Goal: Task Accomplishment & Management: Use online tool/utility

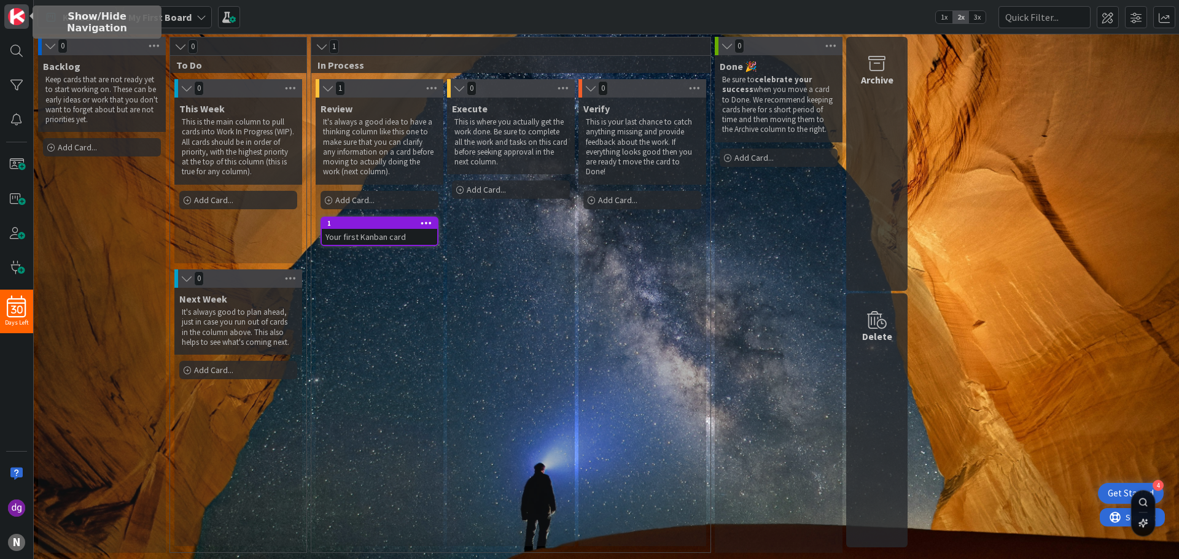
click at [15, 19] on img at bounding box center [16, 16] width 17 height 17
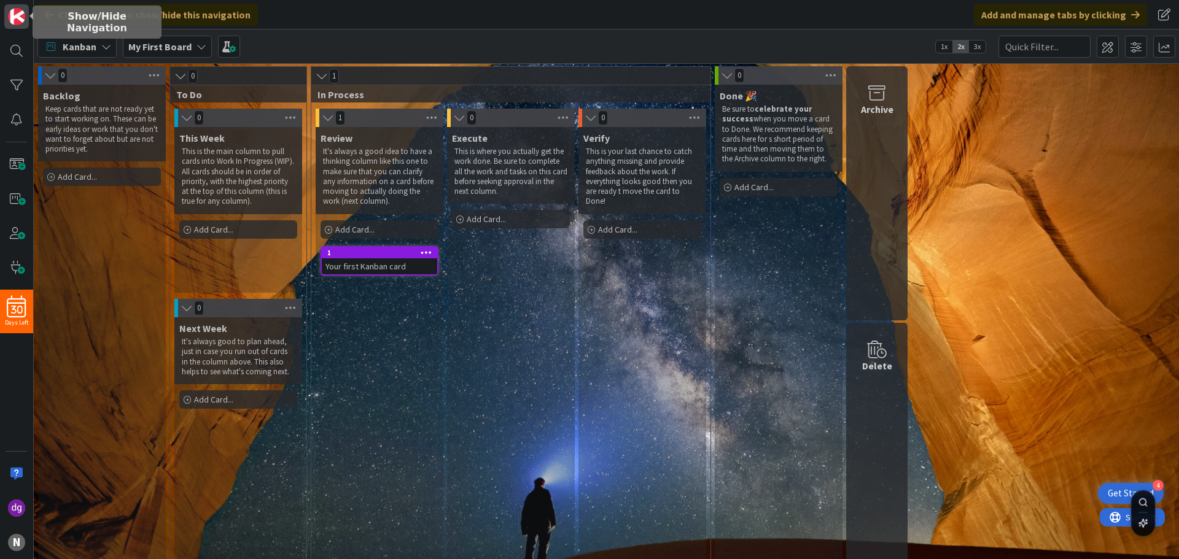
click at [15, 19] on img at bounding box center [16, 16] width 17 height 17
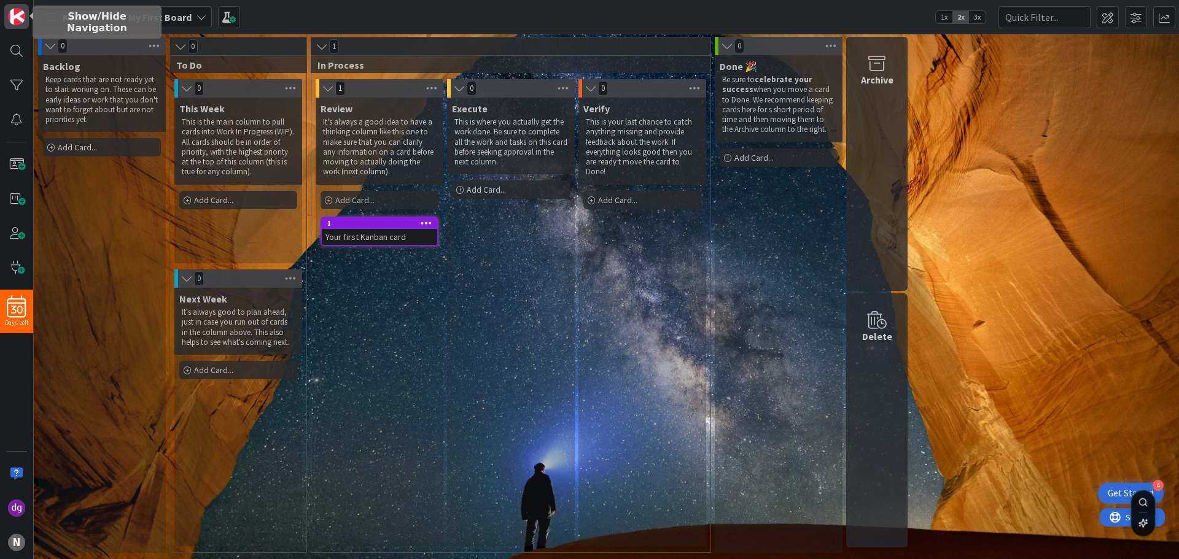
click at [15, 19] on img at bounding box center [16, 16] width 17 height 17
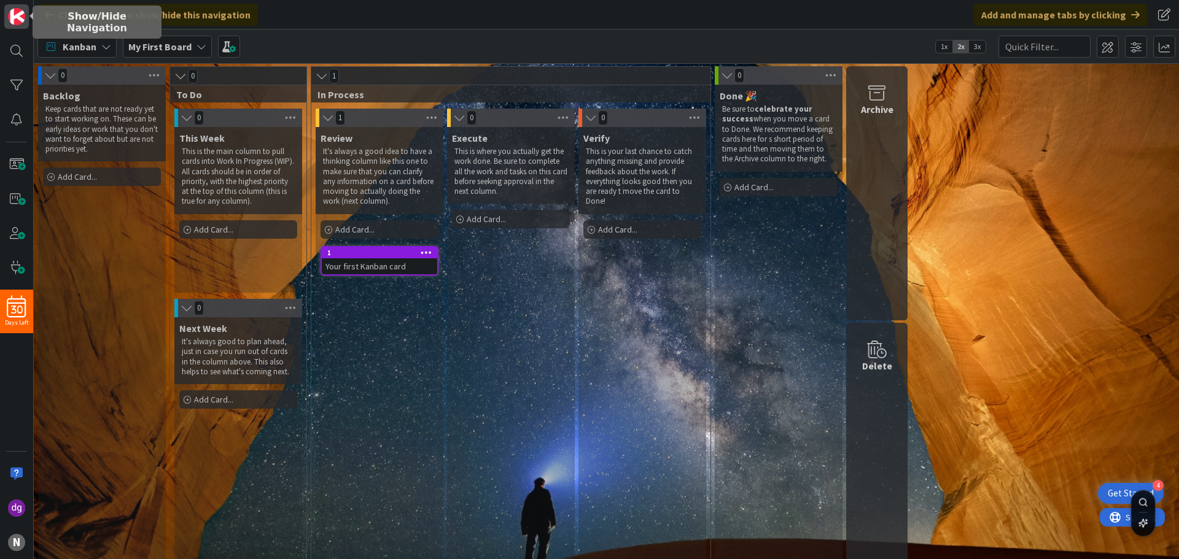
click at [15, 19] on img at bounding box center [16, 16] width 17 height 17
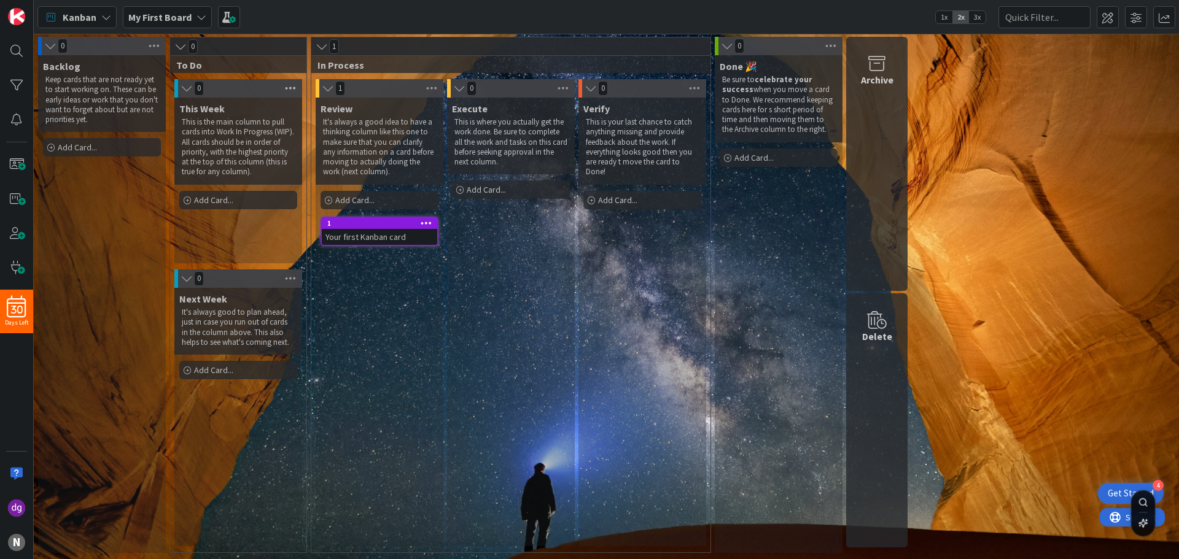
click at [285, 90] on icon at bounding box center [290, 88] width 16 height 18
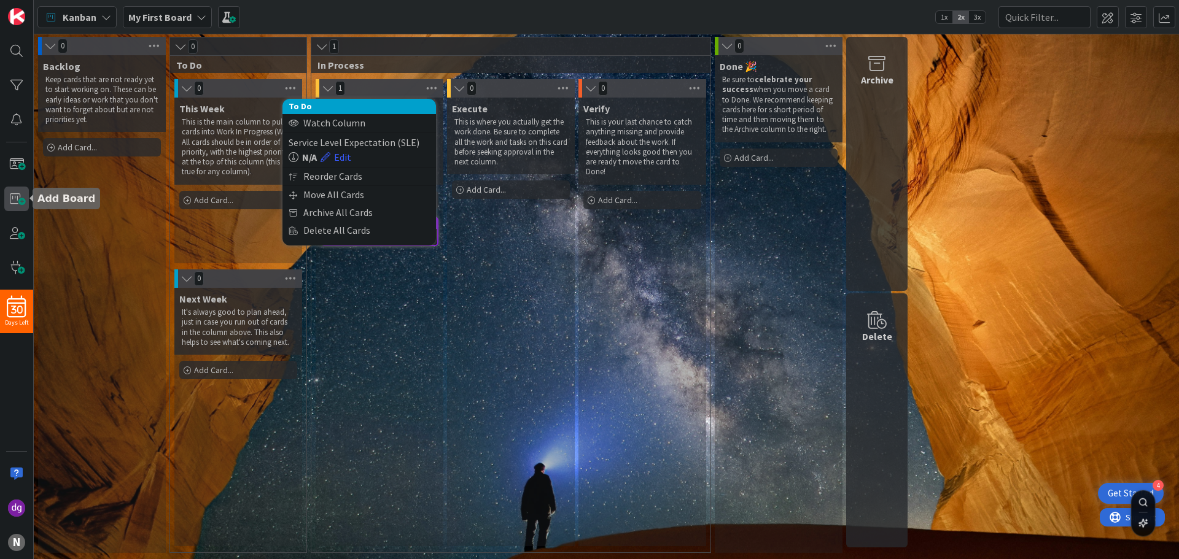
click at [16, 204] on span at bounding box center [16, 199] width 25 height 25
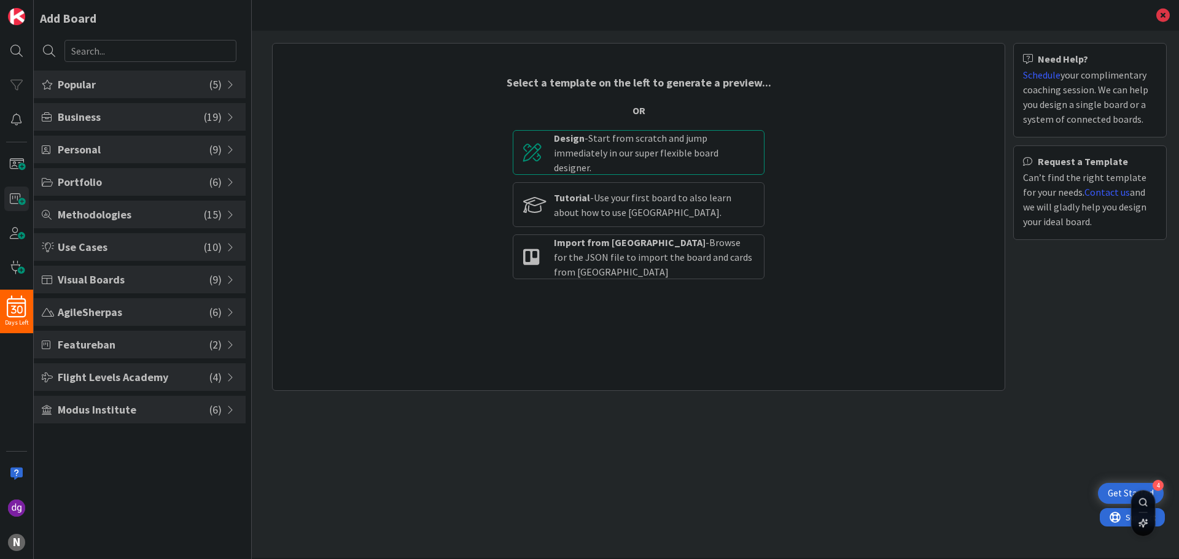
click at [657, 165] on div "Design - Start from scratch and jump immediately in our super flexible board de…" at bounding box center [654, 153] width 200 height 44
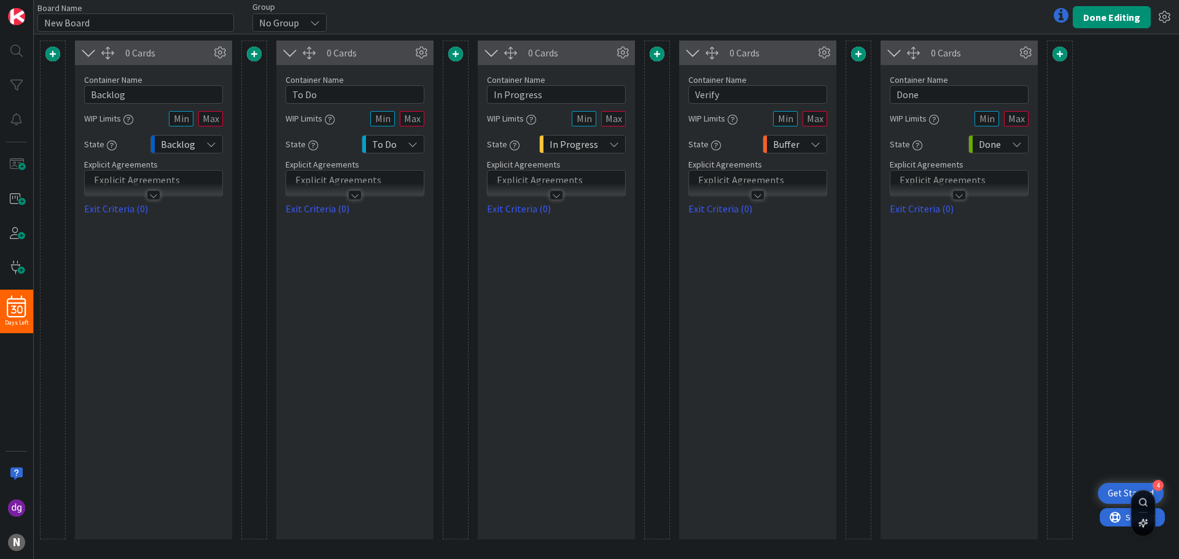
click at [306, 17] on div "No Group" at bounding box center [289, 23] width 74 height 18
click at [308, 18] on div "No Group" at bounding box center [290, 23] width 74 height 18
click at [1090, 24] on button "Done Editing" at bounding box center [1111, 17] width 78 height 22
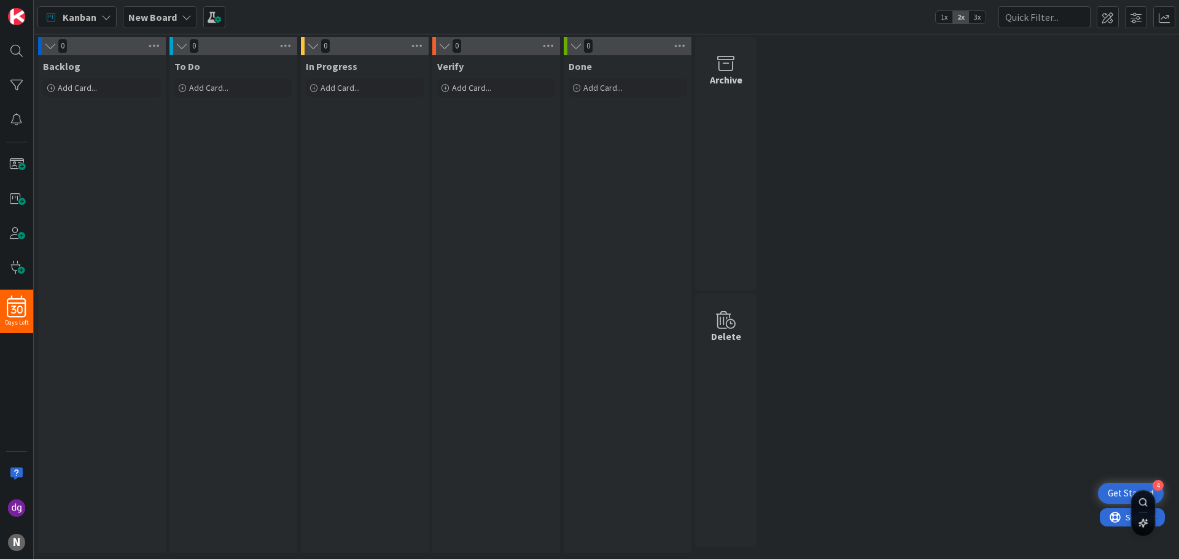
click at [187, 14] on icon at bounding box center [187, 17] width 10 height 10
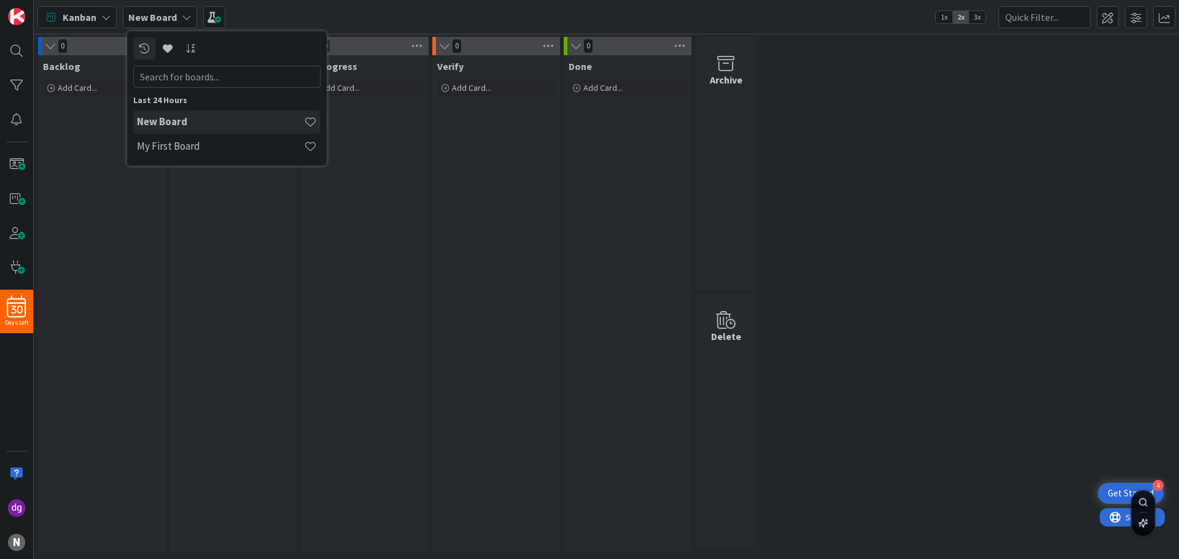
click at [187, 14] on icon at bounding box center [187, 17] width 10 height 10
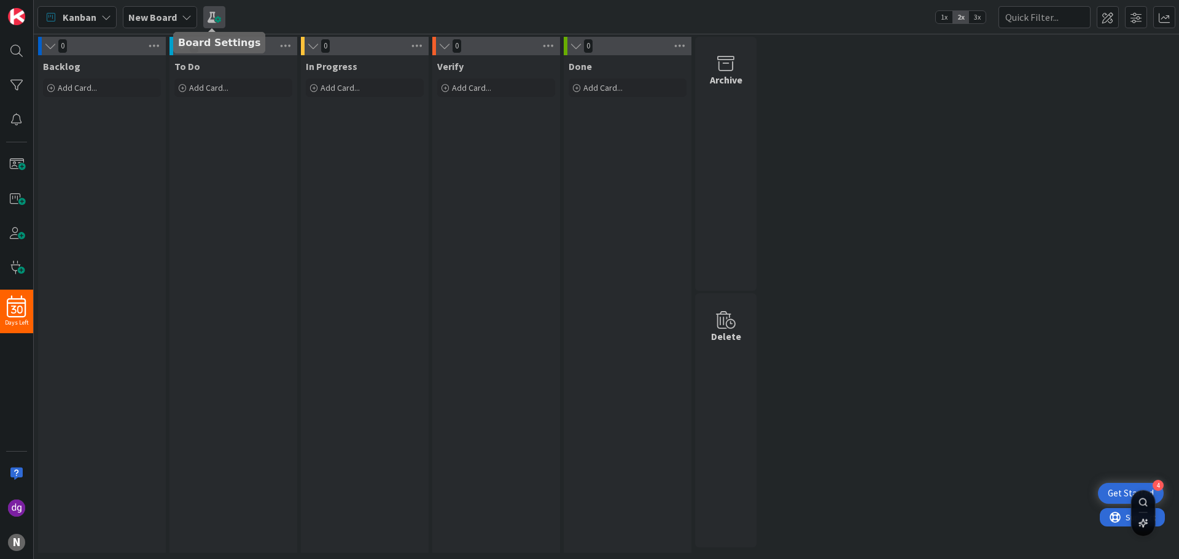
click at [216, 20] on span at bounding box center [214, 17] width 22 height 22
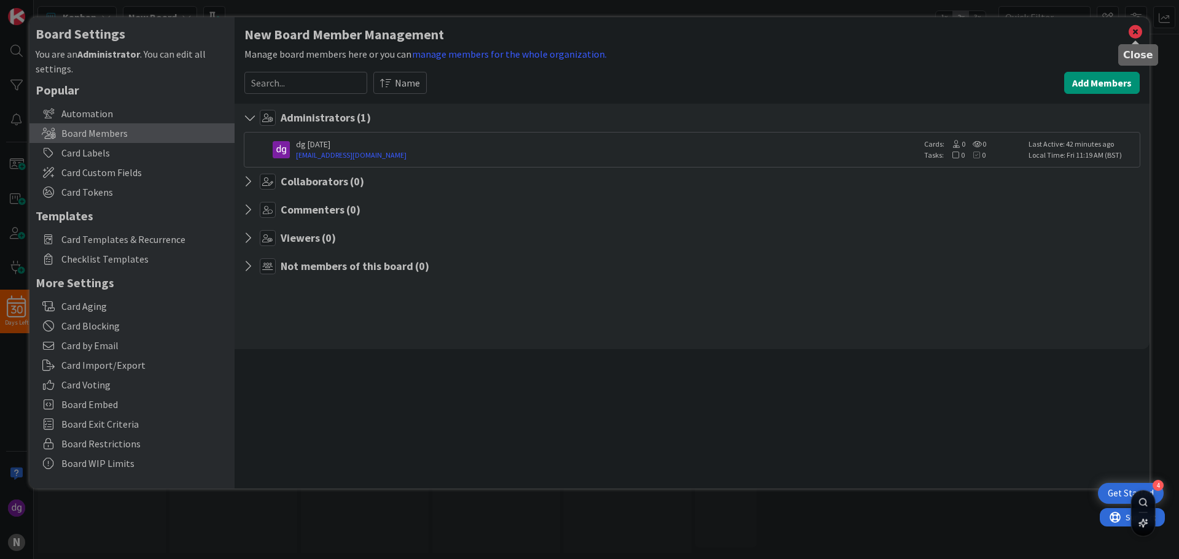
click at [1140, 31] on icon at bounding box center [1135, 31] width 16 height 17
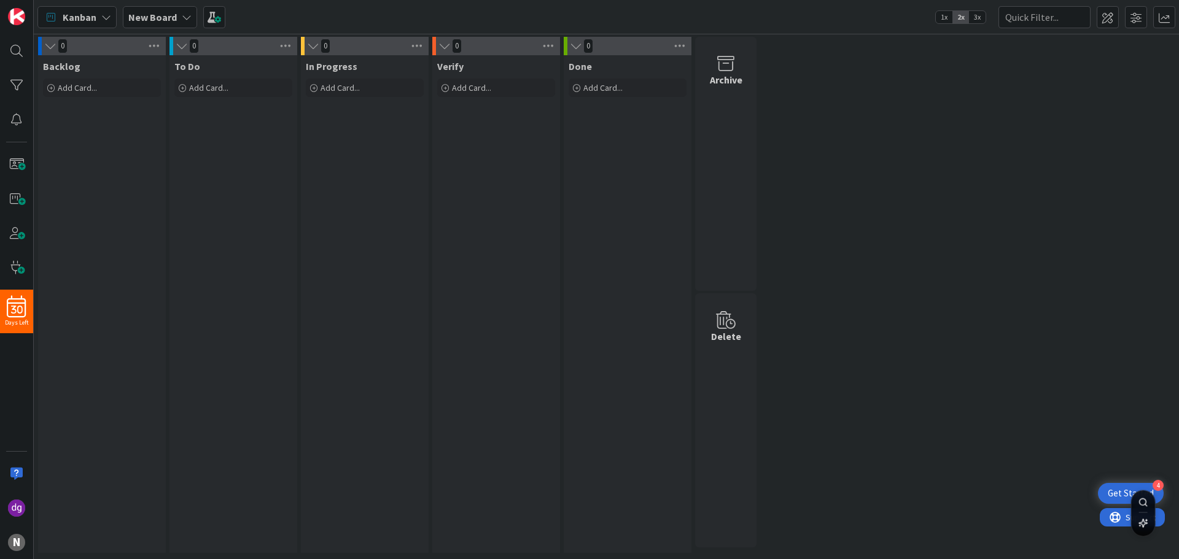
click at [104, 16] on icon at bounding box center [106, 17] width 10 height 10
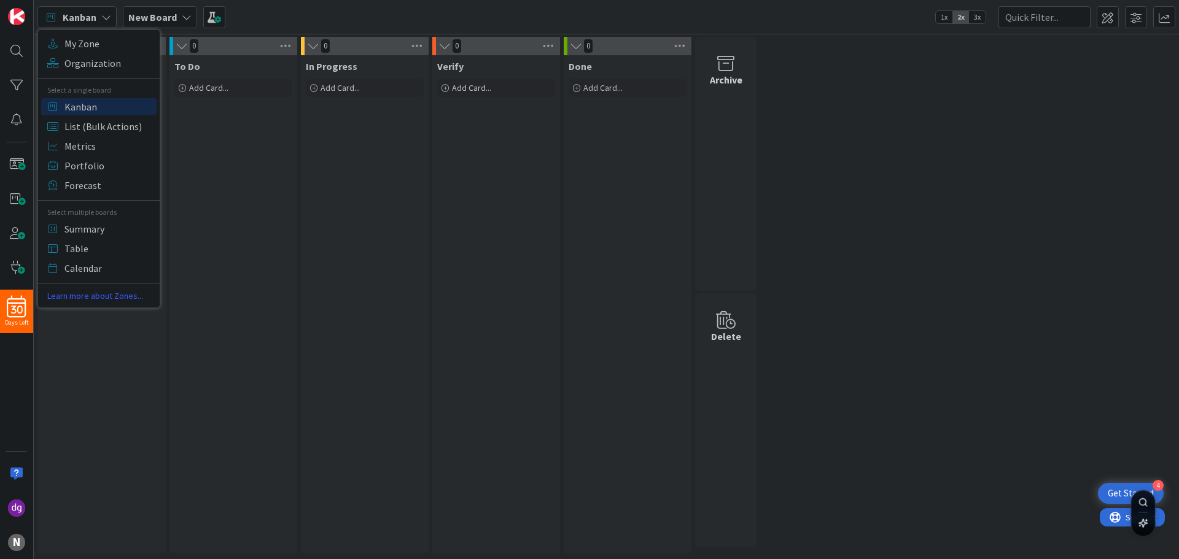
click at [245, 176] on div "To Do Add Card..." at bounding box center [233, 304] width 128 height 498
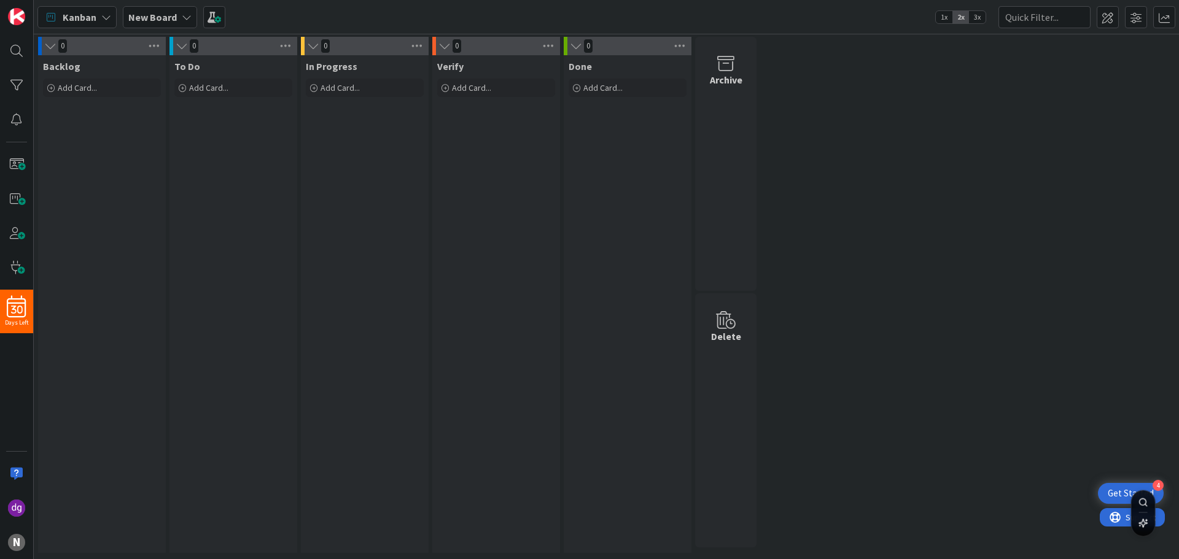
click at [136, 14] on b "New Board" at bounding box center [152, 17] width 48 height 12
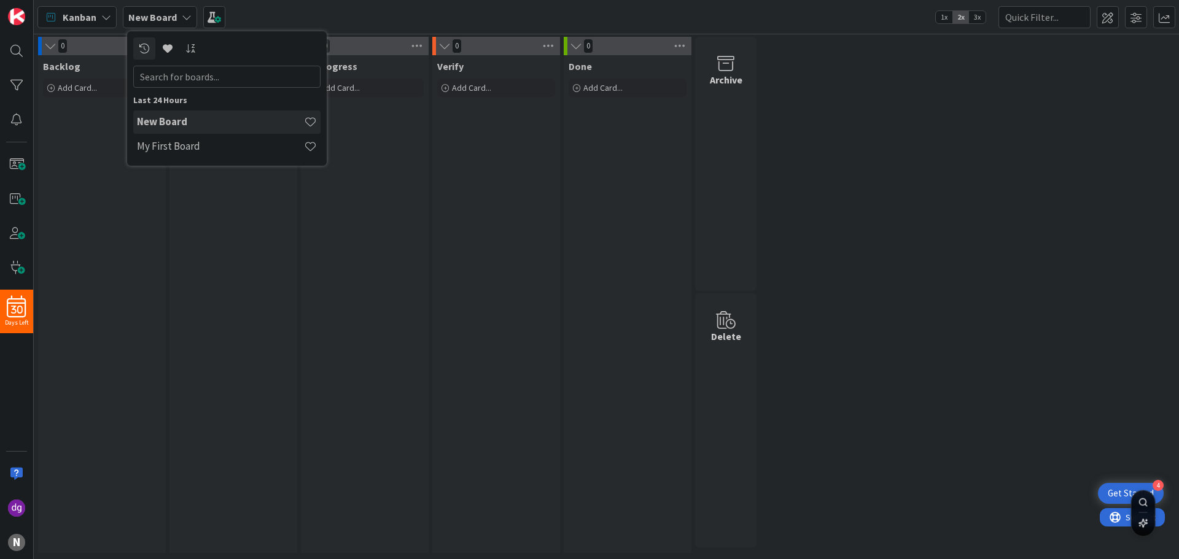
click at [190, 122] on h4 "New Board" at bounding box center [220, 121] width 167 height 12
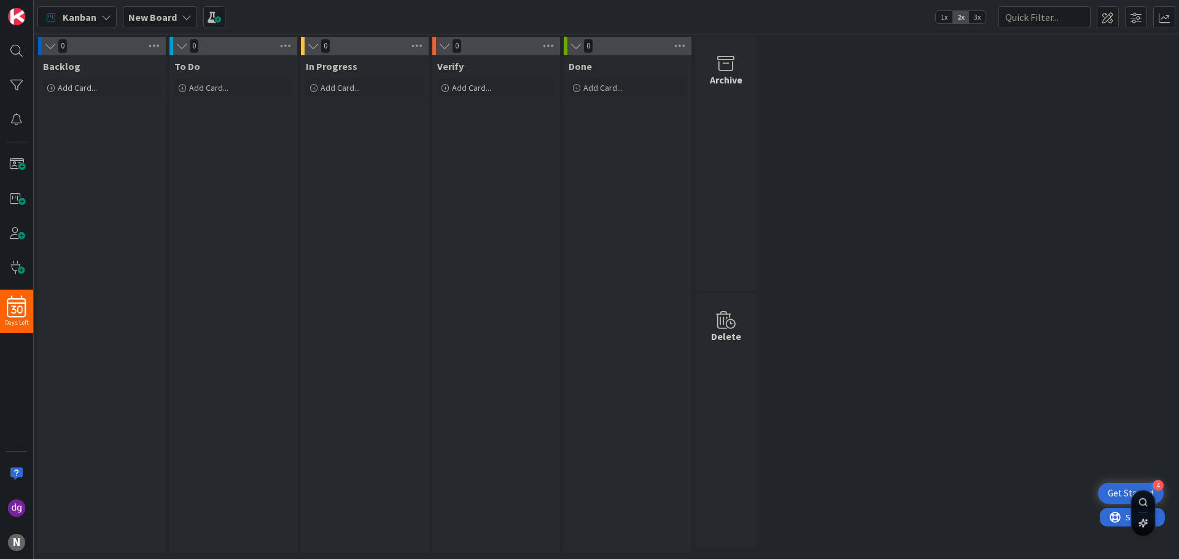
click at [106, 16] on icon at bounding box center [106, 17] width 10 height 10
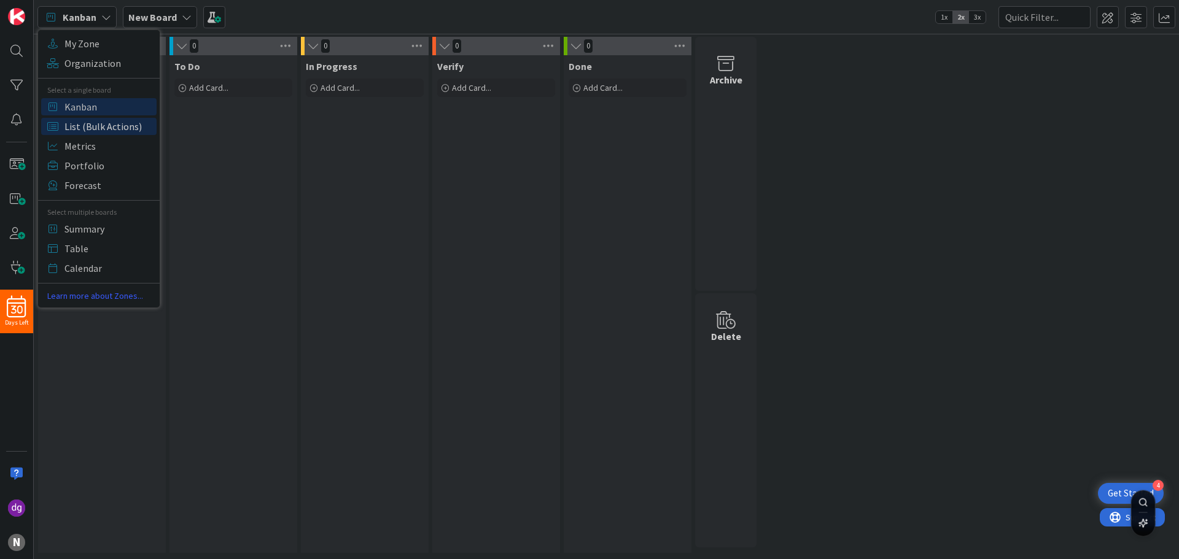
click at [104, 127] on span "List (Bulk Actions)" at bounding box center [108, 126] width 88 height 18
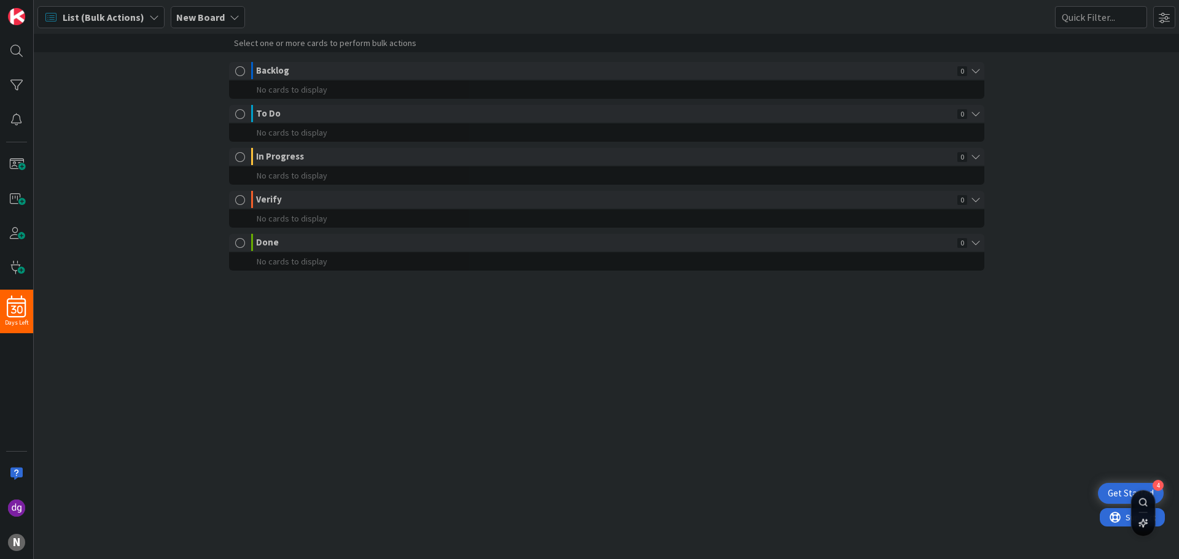
click at [170, 3] on div "List (Bulk Actions) My Zone Organization Select a single board Kanban List (Bul…" at bounding box center [606, 17] width 1145 height 34
click at [188, 16] on b "New Board" at bounding box center [200, 17] width 48 height 12
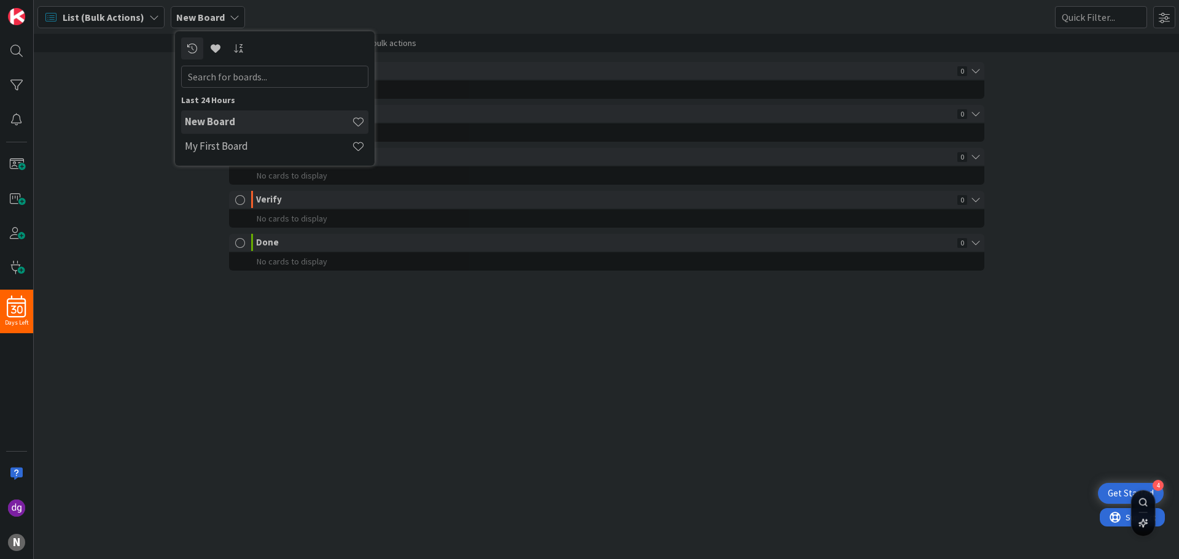
click at [199, 117] on h4 "New Board" at bounding box center [268, 121] width 167 height 12
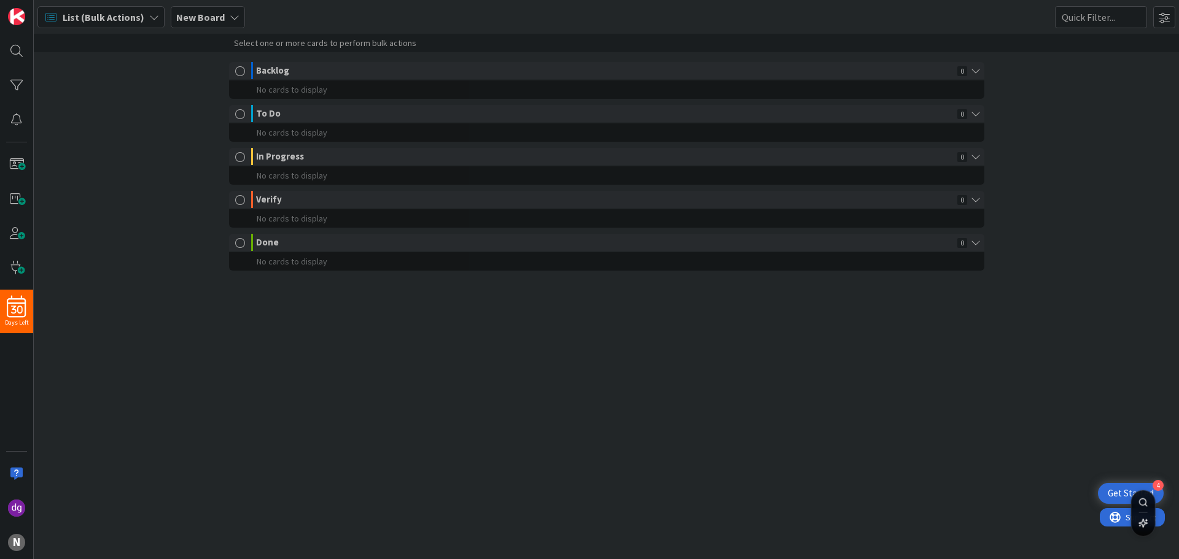
click at [111, 17] on span "List (Bulk Actions)" at bounding box center [104, 17] width 82 height 15
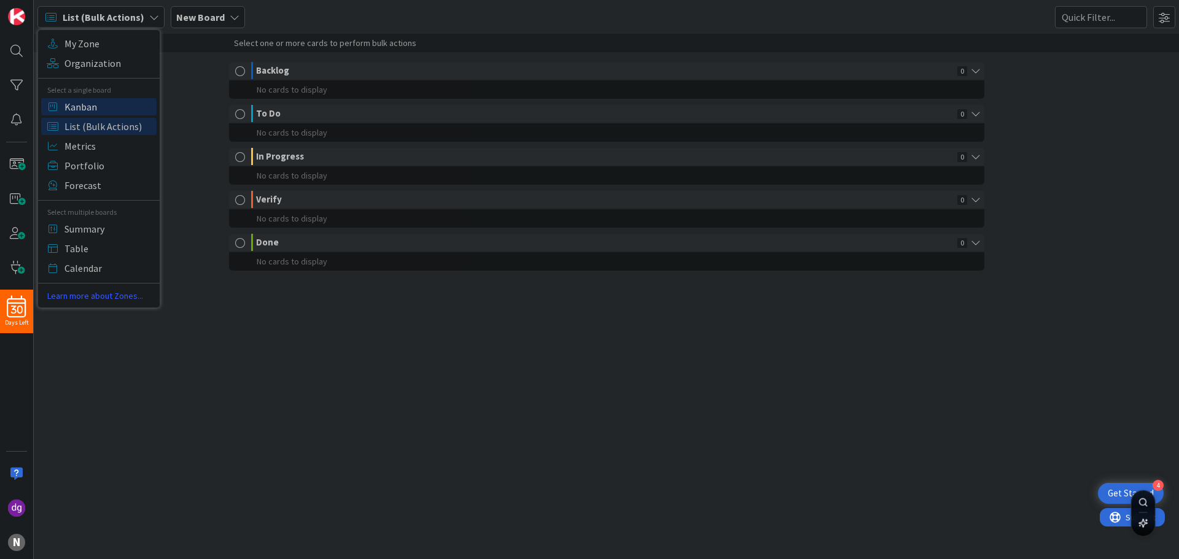
click at [98, 110] on span "Kanban" at bounding box center [108, 107] width 88 height 18
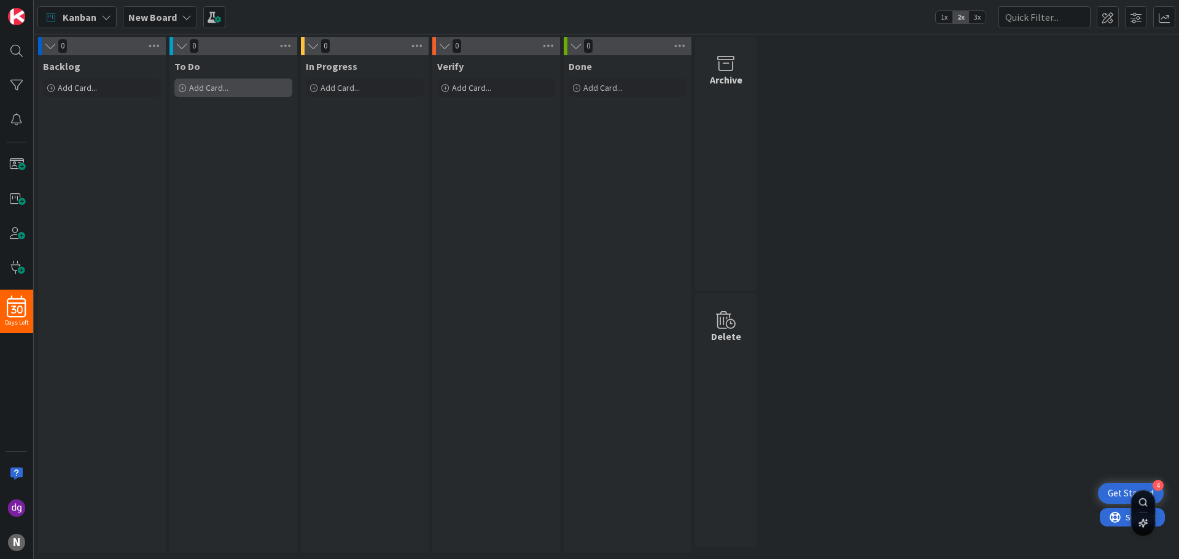
click at [216, 87] on span "Add Card..." at bounding box center [208, 87] width 39 height 11
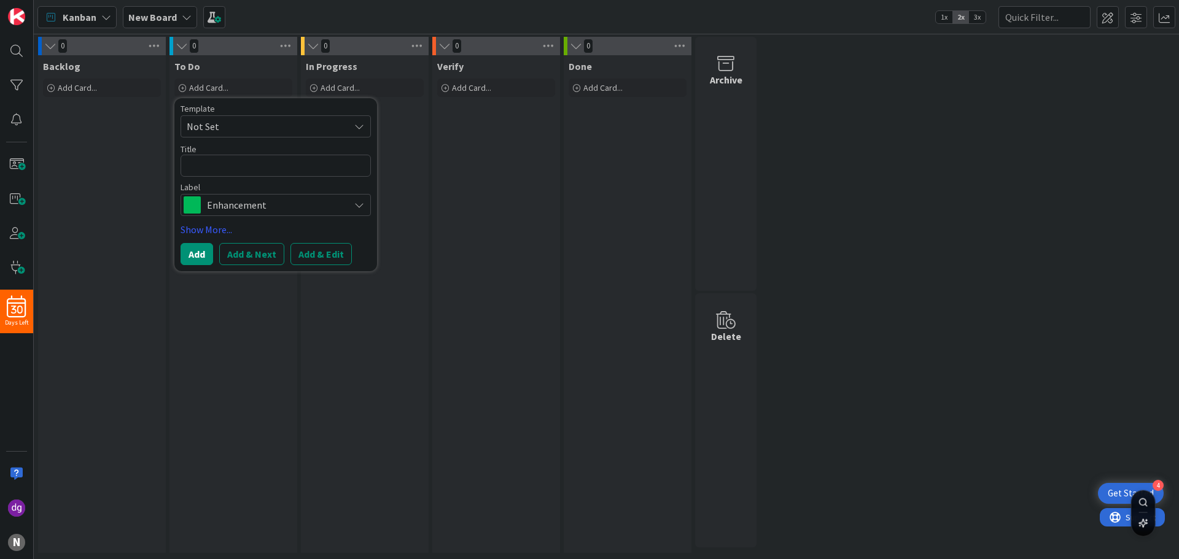
click at [236, 119] on span "Not Set" at bounding box center [263, 126] width 153 height 16
click at [241, 196] on div "Enhancement" at bounding box center [275, 205] width 190 height 22
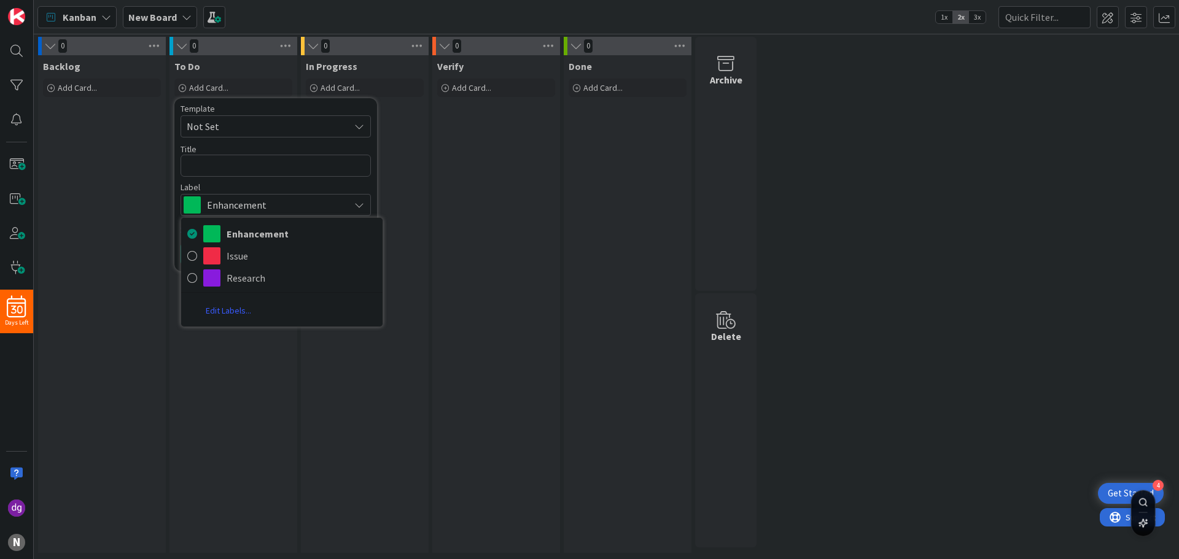
click at [250, 201] on span "Enhancement" at bounding box center [275, 204] width 136 height 17
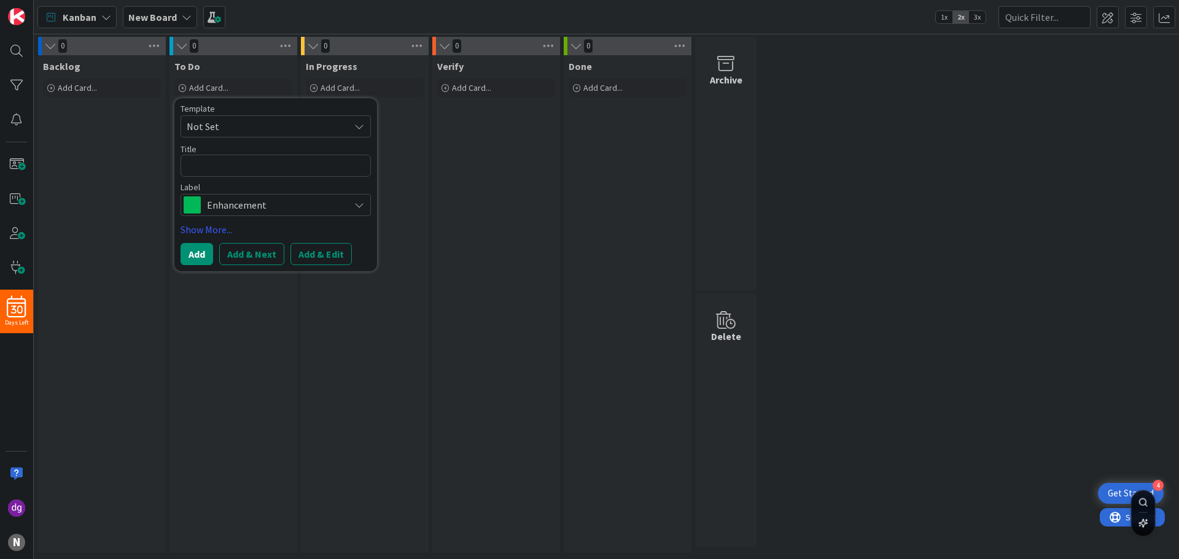
click at [250, 201] on span "Enhancement" at bounding box center [275, 204] width 136 height 17
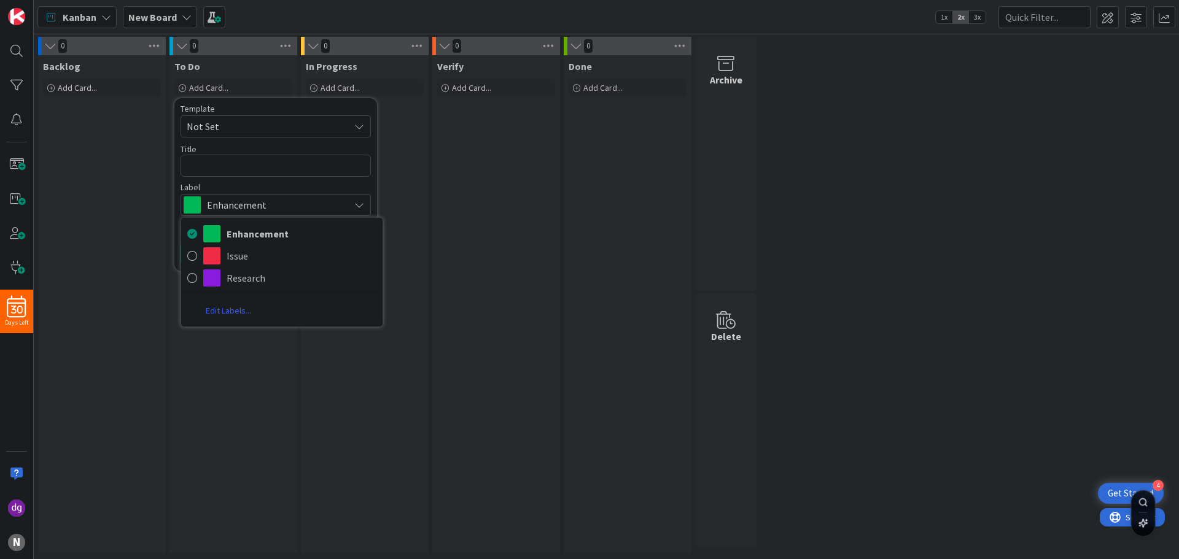
click at [250, 201] on span "Enhancement" at bounding box center [275, 204] width 136 height 17
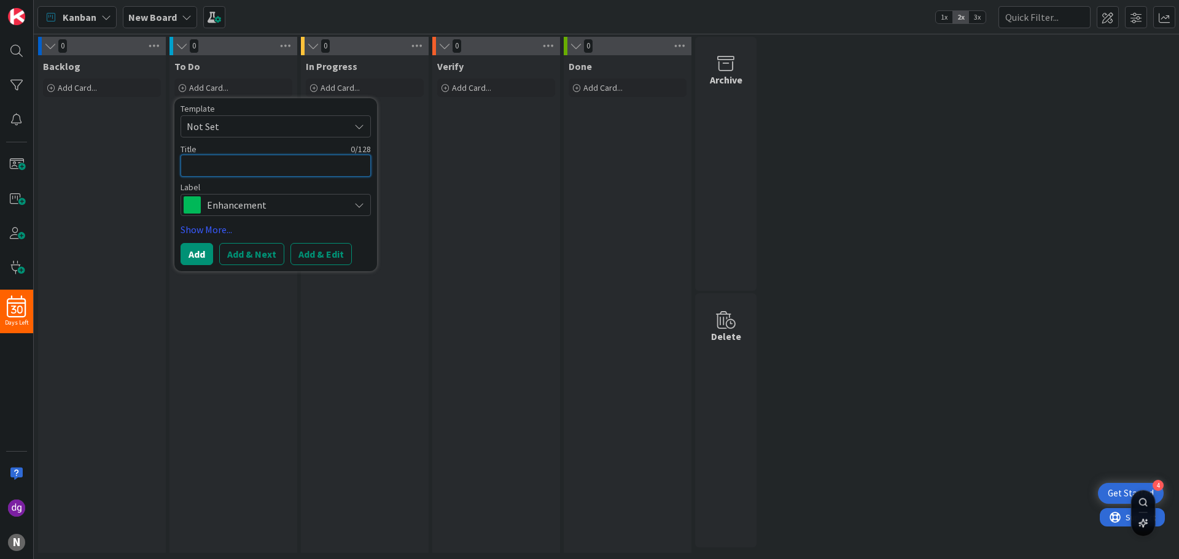
click at [244, 174] on textarea at bounding box center [275, 166] width 190 height 22
click at [165, 220] on div "Backlog Add Card..." at bounding box center [102, 304] width 128 height 498
